Goal: Information Seeking & Learning: Learn about a topic

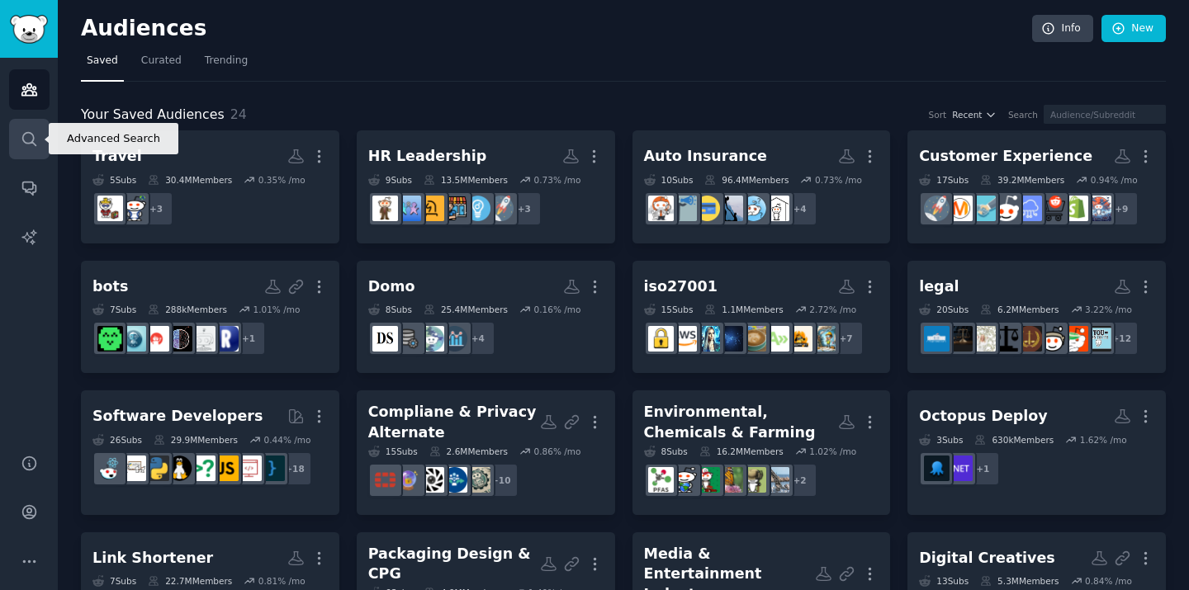
click at [37, 149] on link "Search" at bounding box center [29, 139] width 40 height 40
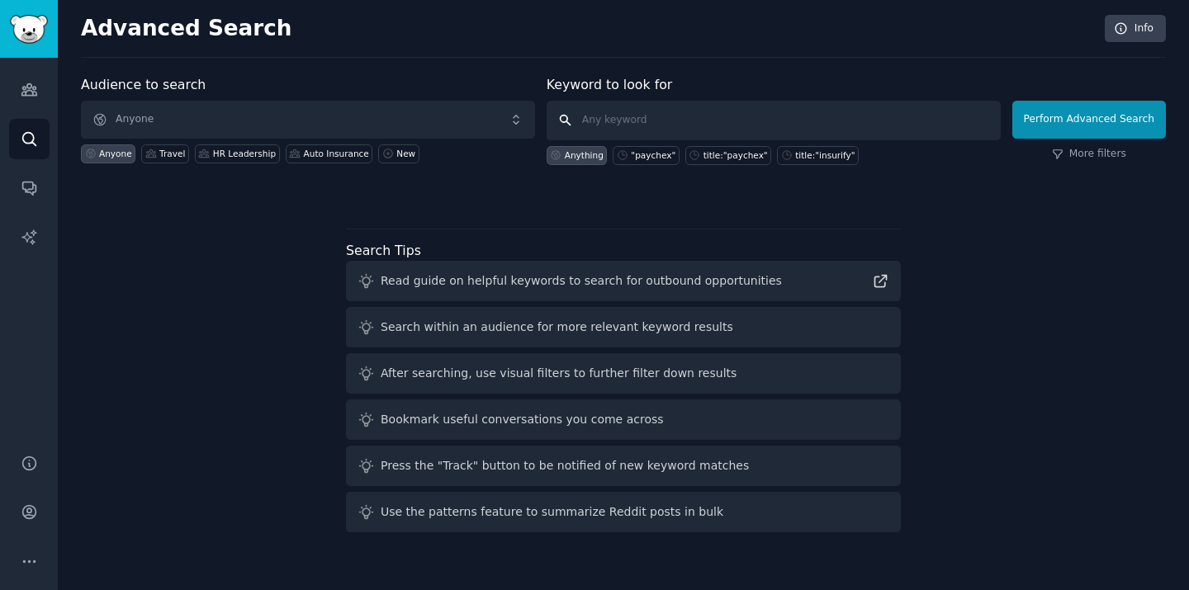
click at [621, 116] on input "text" at bounding box center [774, 121] width 454 height 40
type input "paychex"
click at [1077, 128] on button "Perform Advanced Search" at bounding box center [1089, 120] width 154 height 38
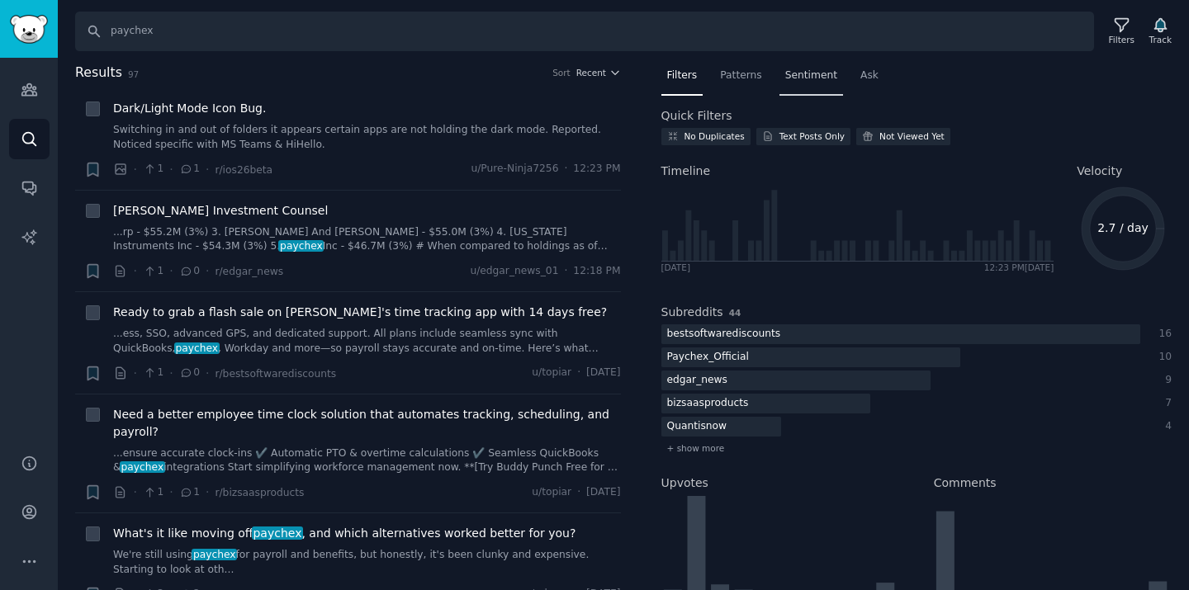
click at [808, 75] on span "Sentiment" at bounding box center [811, 76] width 52 height 15
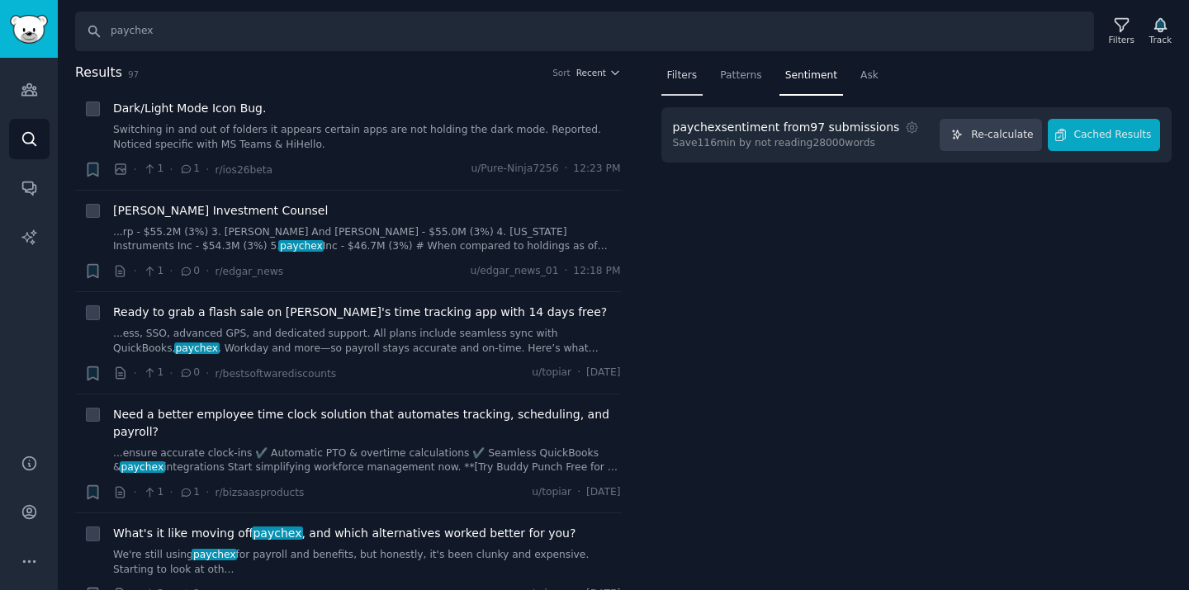
click at [685, 79] on span "Filters" at bounding box center [682, 76] width 31 height 15
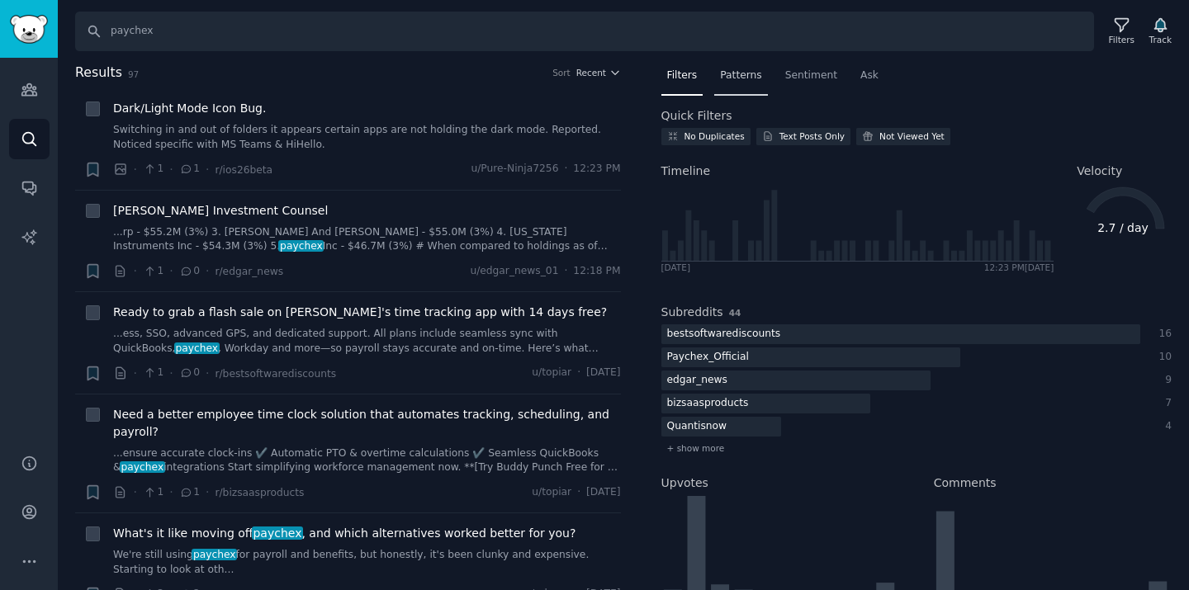
click at [729, 74] on span "Patterns" at bounding box center [740, 76] width 41 height 15
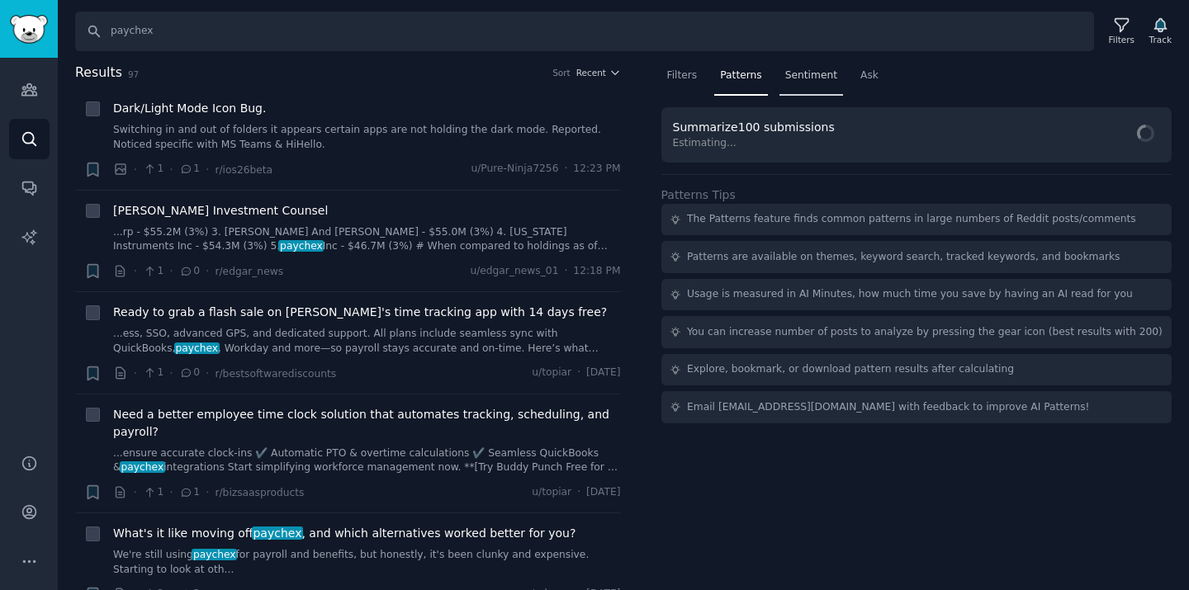
click at [802, 75] on span "Sentiment" at bounding box center [811, 76] width 52 height 15
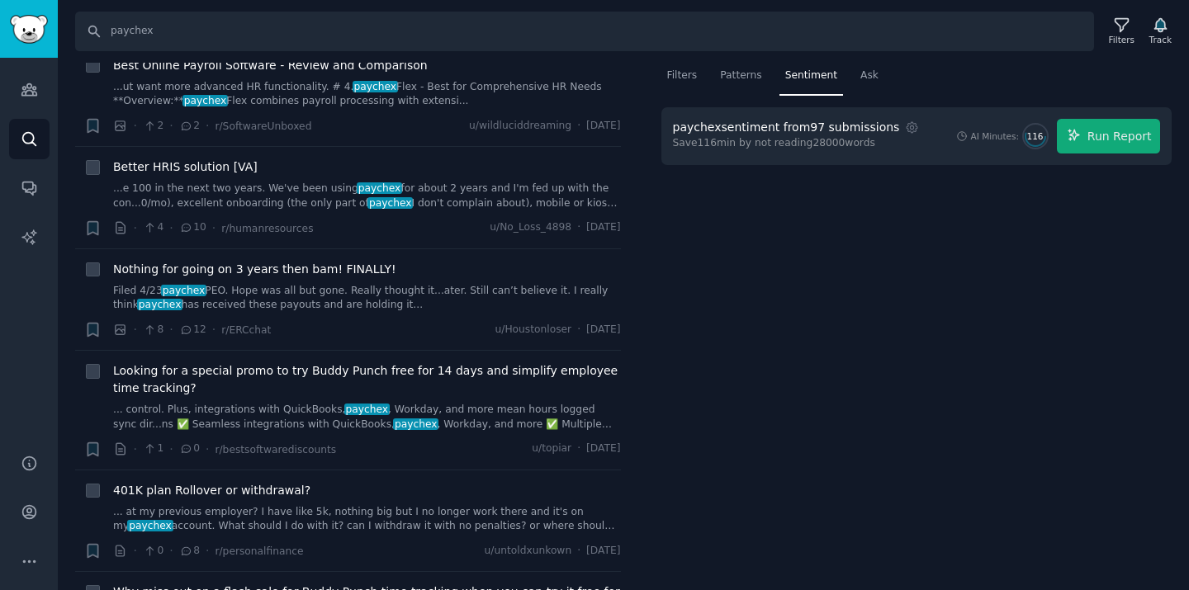
scroll to position [1030, 0]
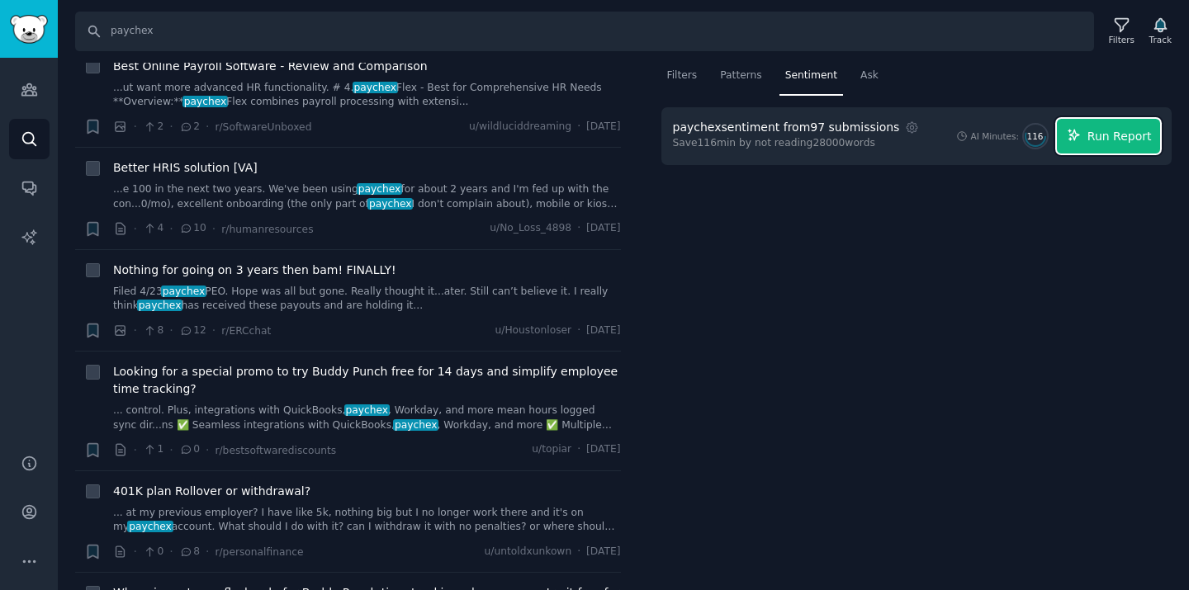
click at [1116, 128] on span "Run Report" at bounding box center [1119, 136] width 64 height 17
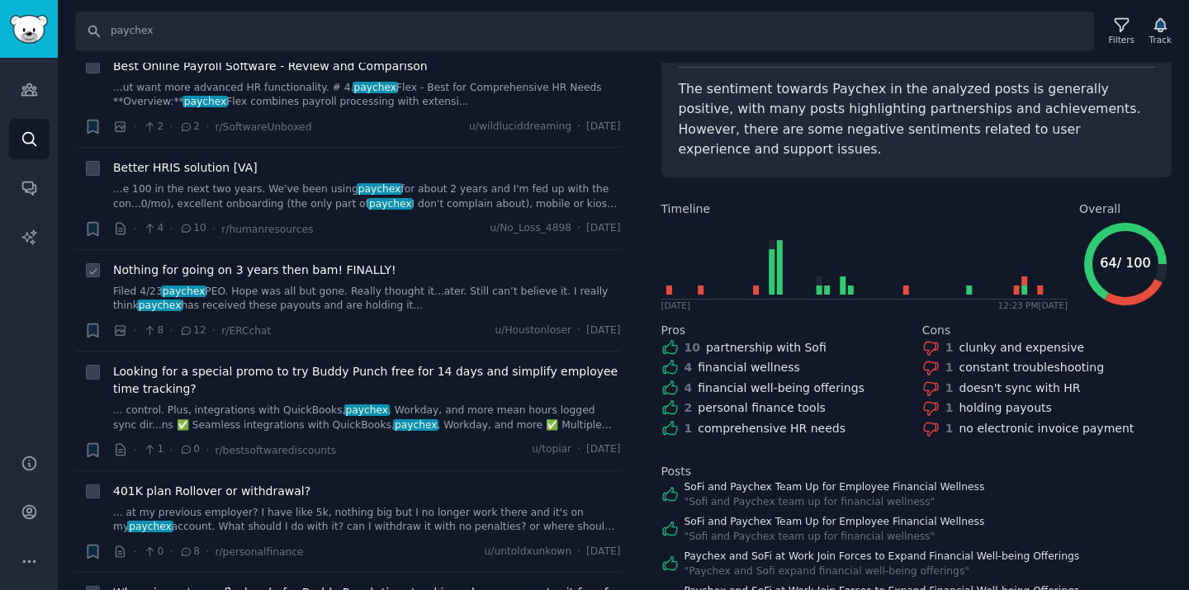
scroll to position [0, 0]
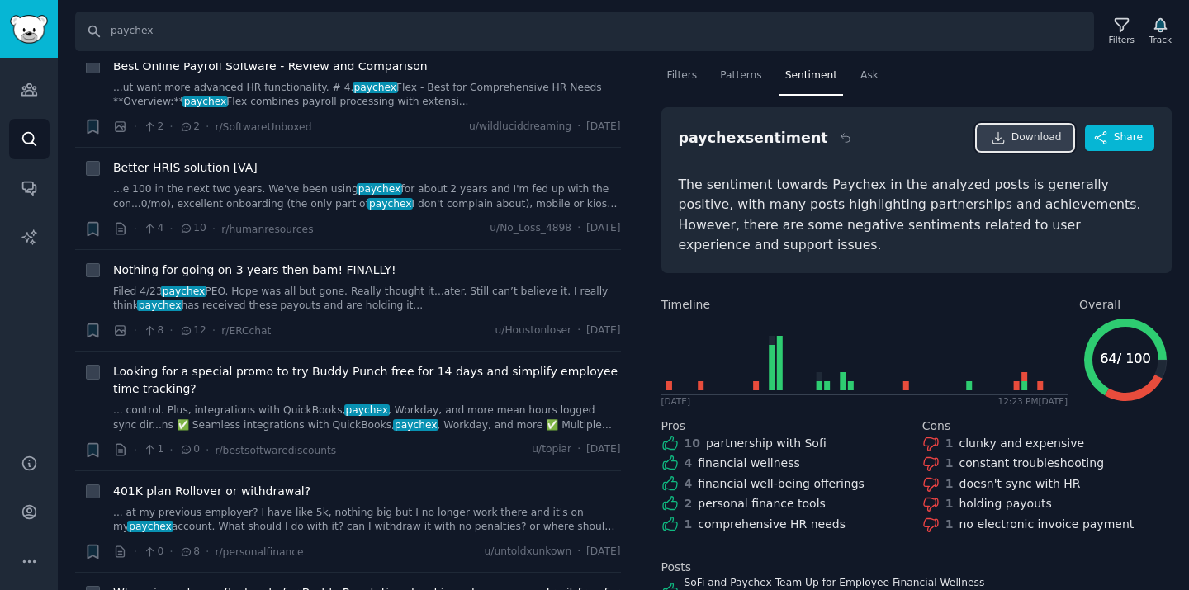
click at [1023, 140] on span "Download" at bounding box center [1036, 137] width 50 height 15
